Goal: Information Seeking & Learning: Learn about a topic

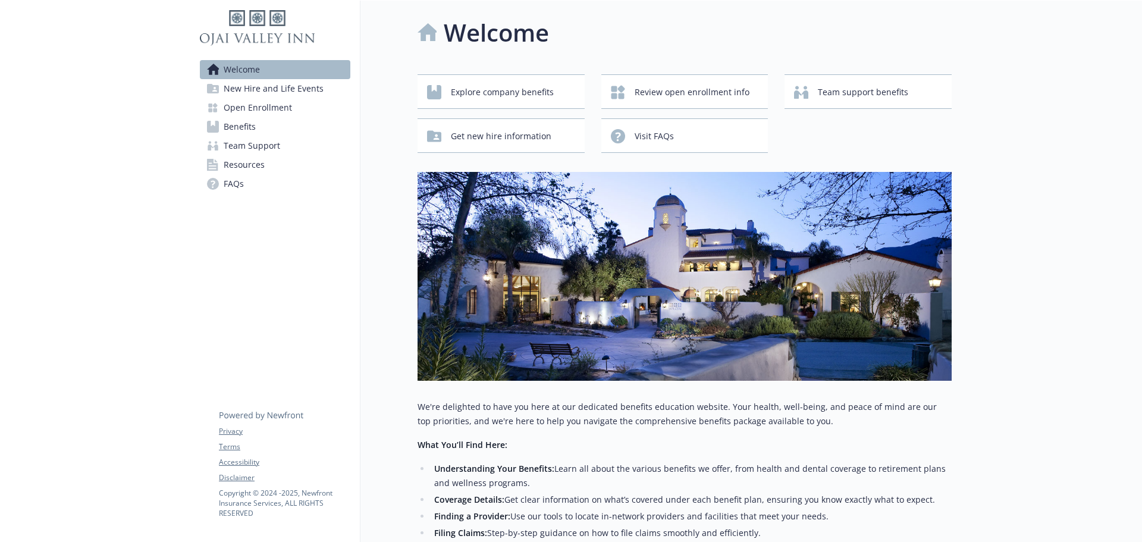
click at [271, 122] on link "Benefits" at bounding box center [275, 126] width 150 height 19
